Goal: Find specific page/section: Find specific page/section

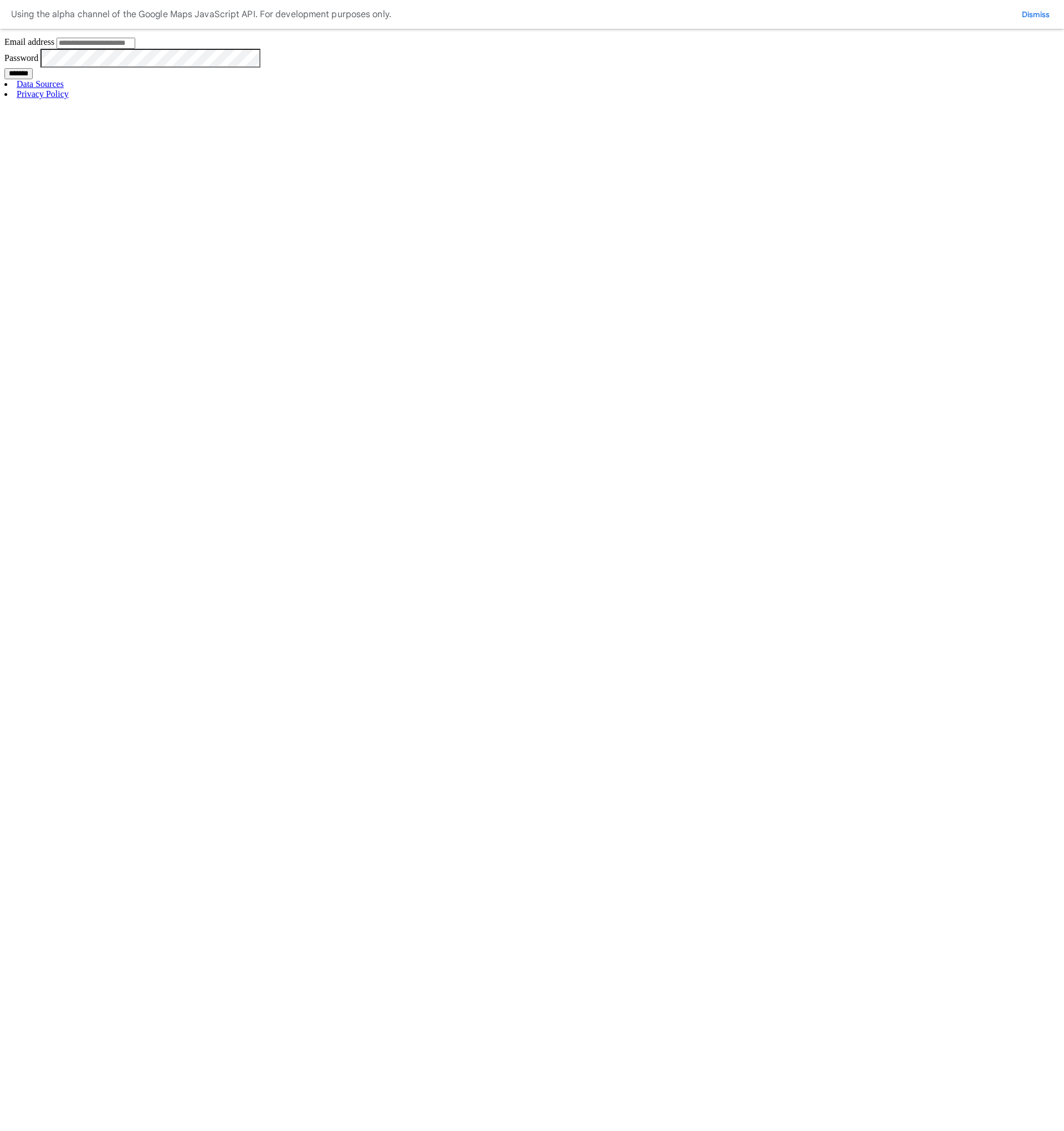
type input "**********"
click at [32, 79] on input "*******" at bounding box center [18, 74] width 28 height 11
